Goal: Task Accomplishment & Management: Use online tool/utility

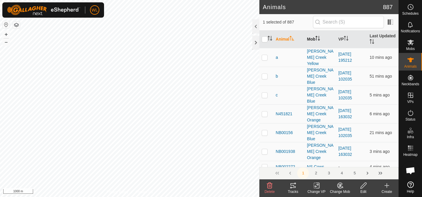
click at [315, 39] on th "Mob" at bounding box center [320, 40] width 31 height 18
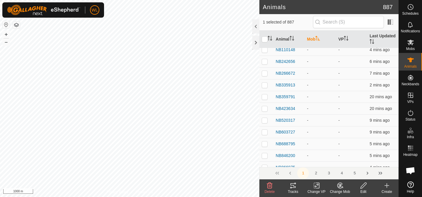
scroll to position [11, 0]
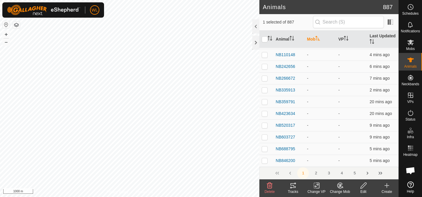
click at [318, 38] on icon "Activate to sort" at bounding box center [318, 38] width 4 height 5
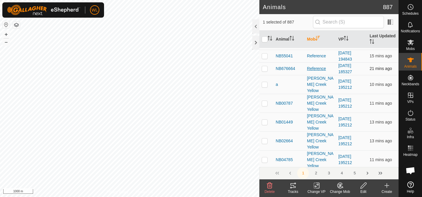
scroll to position [0, 0]
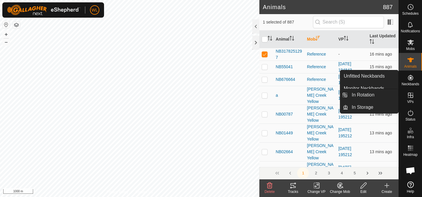
click at [411, 95] on icon at bounding box center [410, 94] width 5 height 5
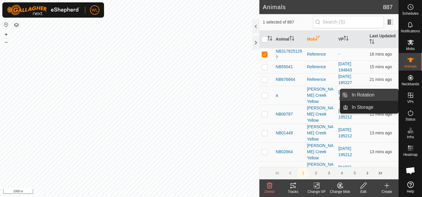
click at [385, 96] on link "In Rotation" at bounding box center [374, 95] width 50 height 12
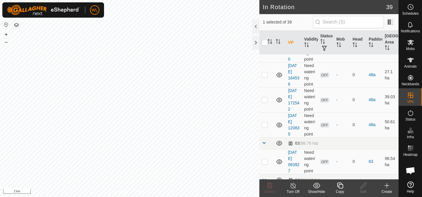
scroll to position [1045, 0]
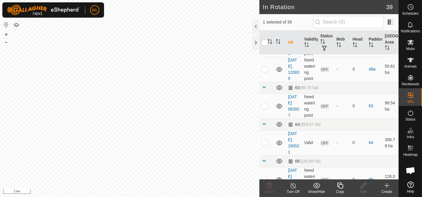
checkbox input "false"
click at [385, 185] on icon at bounding box center [387, 185] width 4 height 0
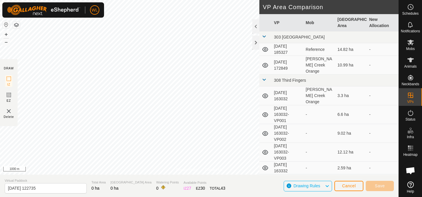
click at [200, 167] on div "Privacy Policy Contact Us" at bounding box center [199, 169] width 46 height 5
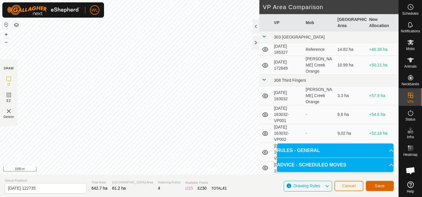
click at [377, 186] on span "Save" at bounding box center [380, 185] width 10 height 5
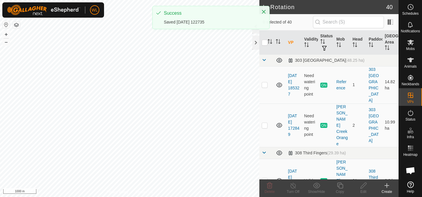
click at [193, 29] on div "WL Schedules Notifications Mobs Animals Neckbands VPs Status Infra Heatmap Help…" at bounding box center [211, 98] width 422 height 197
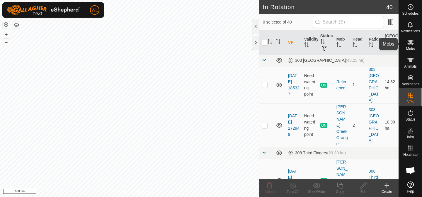
click at [413, 45] on icon at bounding box center [411, 42] width 7 height 7
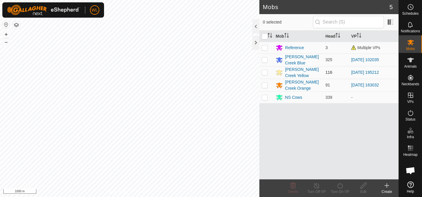
click at [267, 71] on p-checkbox at bounding box center [265, 72] width 6 height 5
checkbox input "true"
click at [339, 186] on icon at bounding box center [340, 185] width 7 height 7
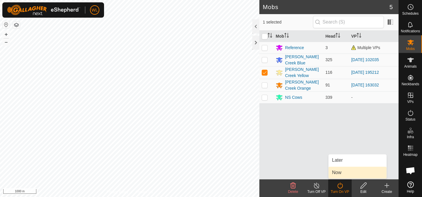
click at [343, 173] on link "Now" at bounding box center [358, 172] width 58 height 12
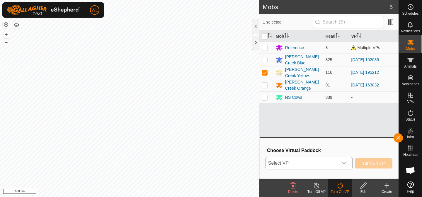
click at [344, 163] on icon "dropdown trigger" at bounding box center [344, 162] width 5 height 5
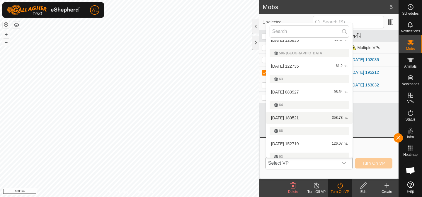
scroll to position [501, 0]
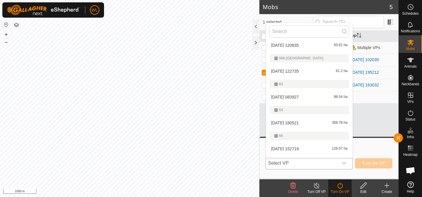
click at [300, 70] on li "[DATE] 122735 61.2 ha" at bounding box center [309, 71] width 87 height 12
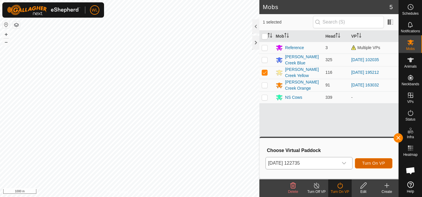
click at [376, 162] on span "Turn On VP" at bounding box center [374, 162] width 23 height 5
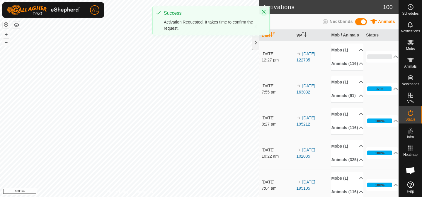
click at [265, 12] on icon "Close" at bounding box center [264, 11] width 5 height 5
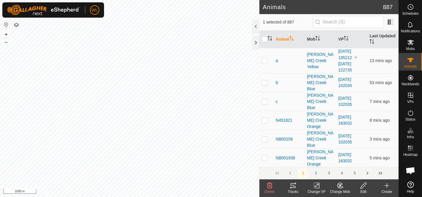
click at [339, 189] on div "Change Mob" at bounding box center [340, 191] width 23 height 5
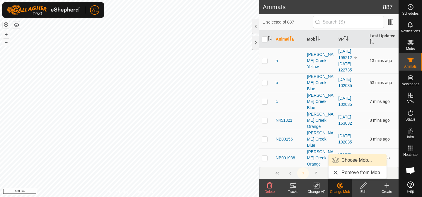
click at [351, 163] on link "Choose Mob..." at bounding box center [358, 160] width 58 height 12
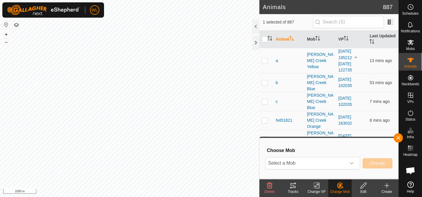
click at [351, 163] on icon "dropdown trigger" at bounding box center [352, 163] width 4 height 2
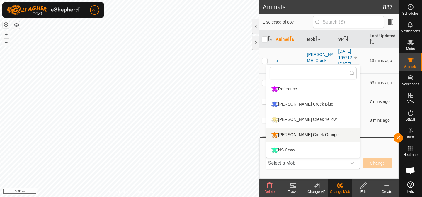
click at [317, 136] on li "[PERSON_NAME] Creek Orange" at bounding box center [313, 134] width 94 height 15
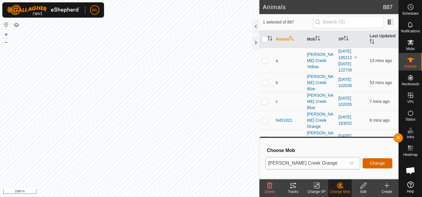
click at [370, 161] on button "Change" at bounding box center [378, 163] width 30 height 10
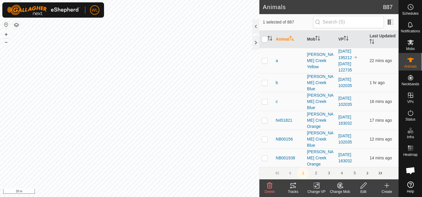
click at [342, 185] on icon at bounding box center [340, 185] width 7 height 7
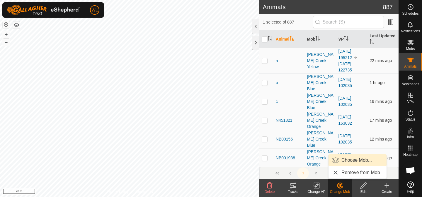
click at [354, 160] on link "Choose Mob..." at bounding box center [358, 160] width 58 height 12
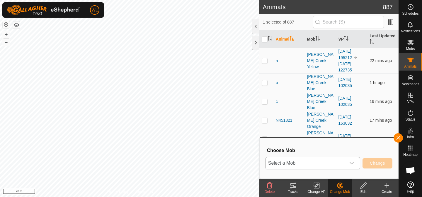
click at [355, 160] on div "dropdown trigger" at bounding box center [352, 163] width 12 height 12
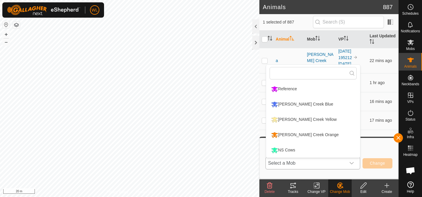
click at [321, 133] on li "[PERSON_NAME] Creek Orange" at bounding box center [313, 134] width 94 height 15
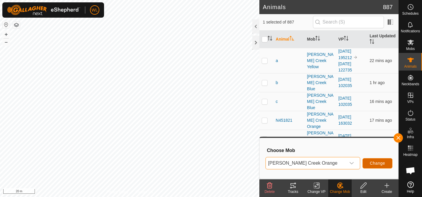
click at [369, 160] on button "Change" at bounding box center [378, 163] width 30 height 10
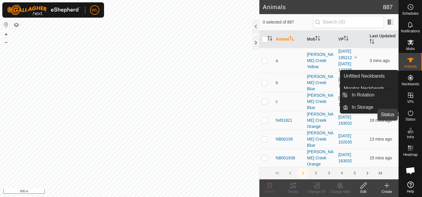
click at [412, 115] on icon at bounding box center [411, 112] width 7 height 7
